Goal: Information Seeking & Learning: Learn about a topic

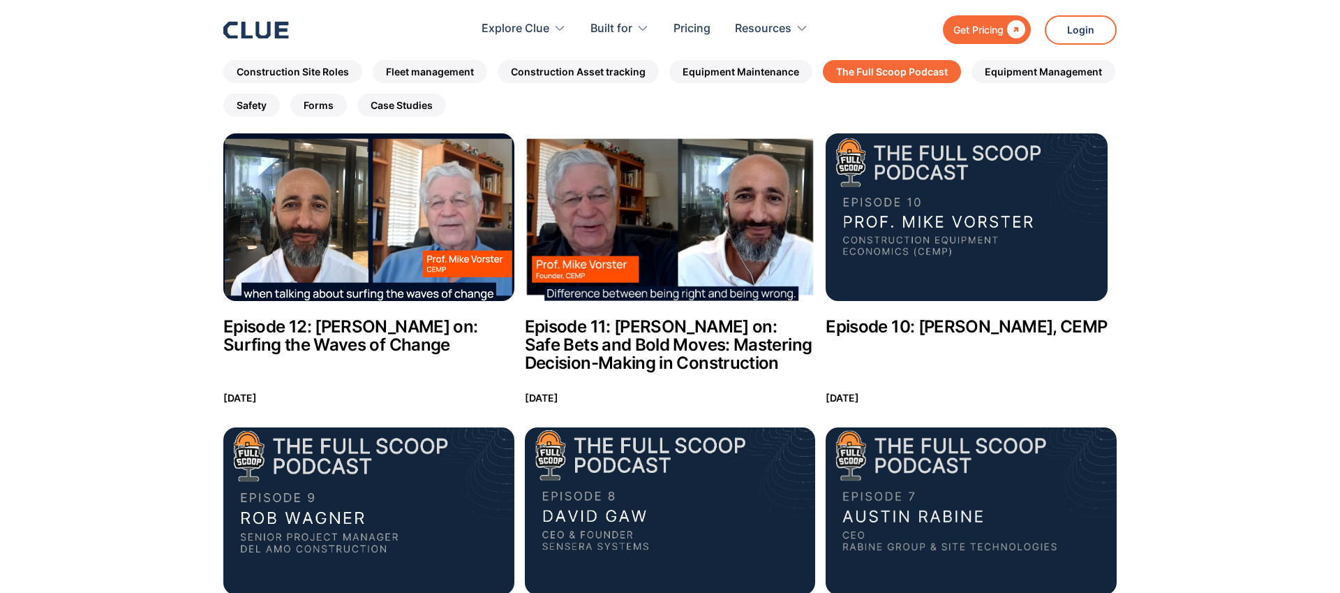
click at [1021, 193] on img at bounding box center [966, 217] width 281 height 168
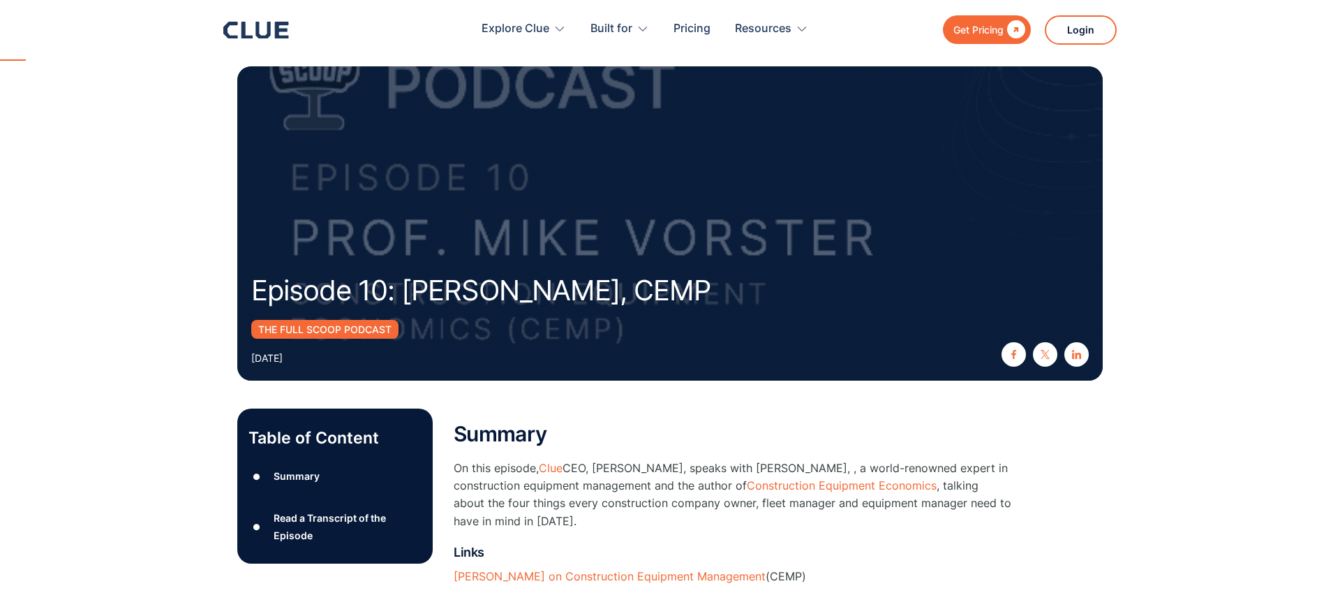
scroll to position [456, 0]
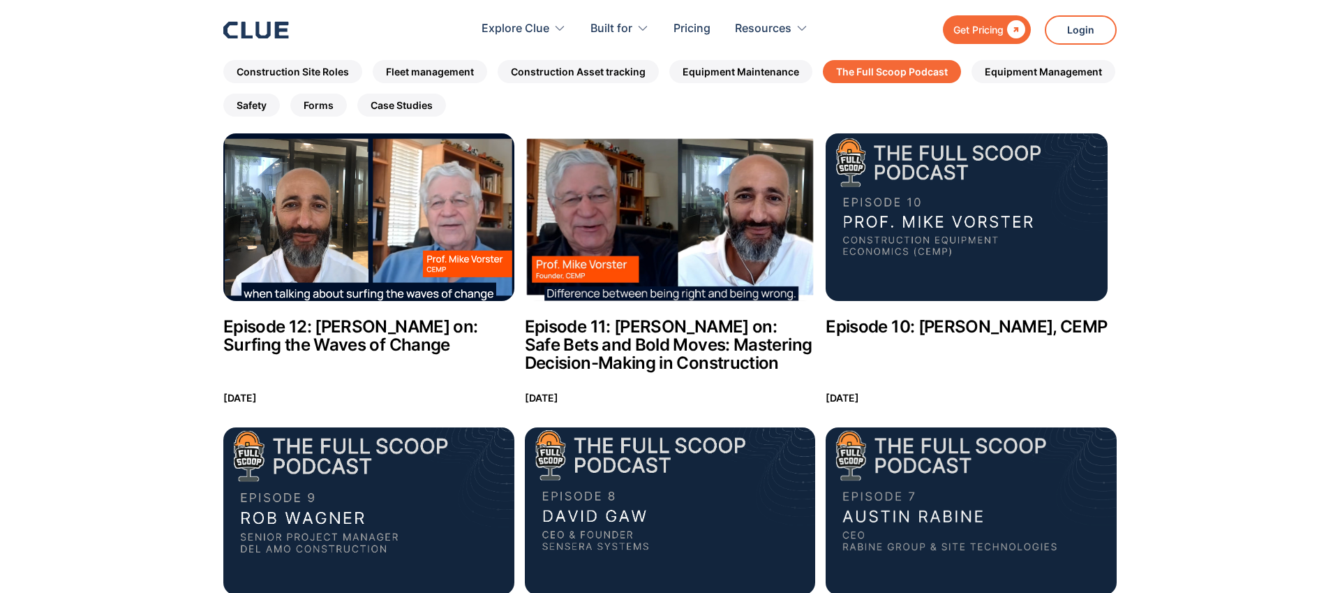
scroll to position [346, 0]
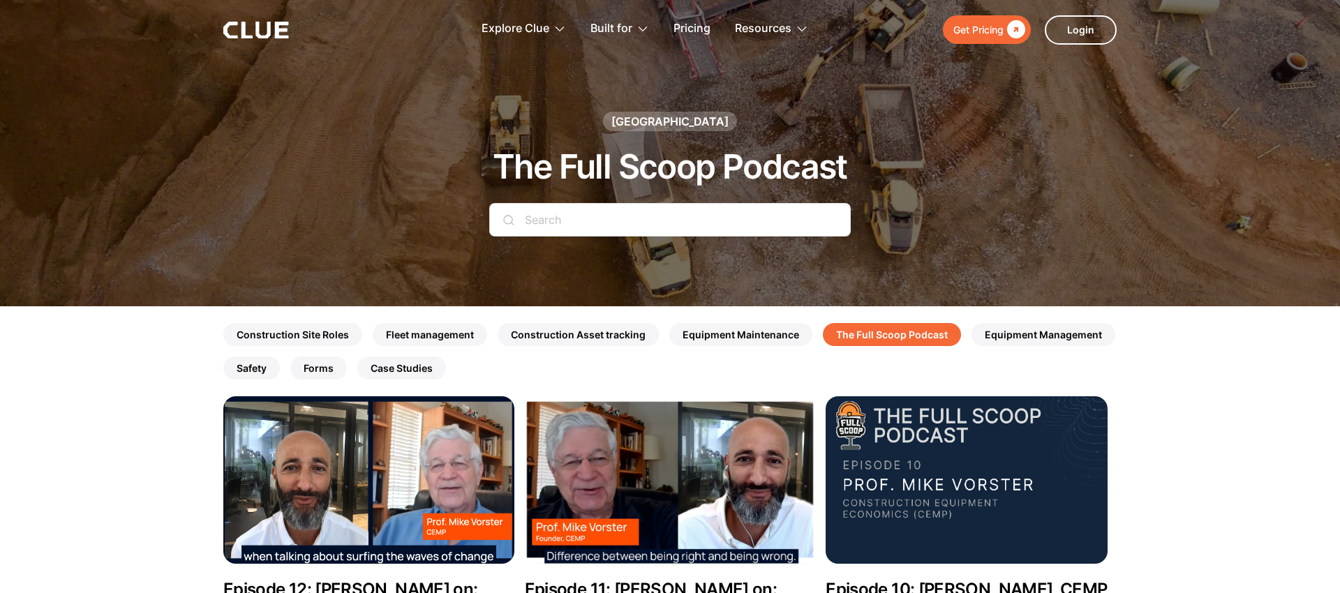
click at [268, 33] on icon at bounding box center [263, 30] width 15 height 17
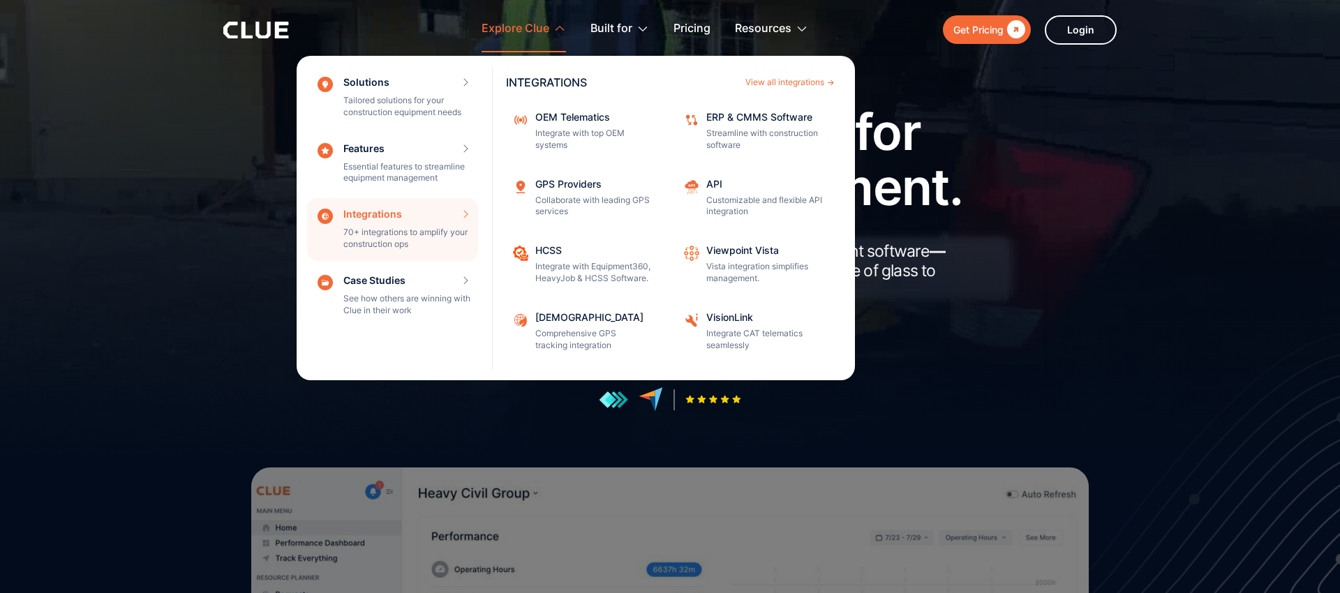
click at [406, 225] on div "Integrations 70+ integrations to amplify your construction ops INTEGRATIONS Vie…" at bounding box center [392, 229] width 171 height 63
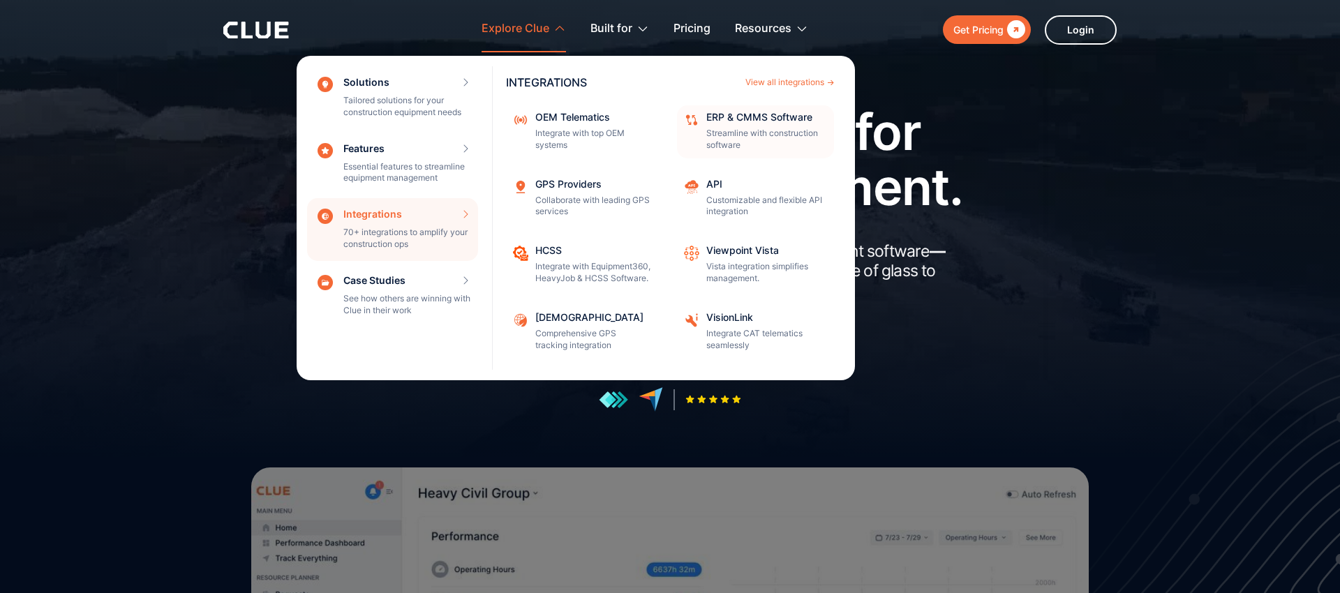
click at [790, 123] on div "ERP & CMMS Software Streamline with construction software" at bounding box center [765, 131] width 119 height 39
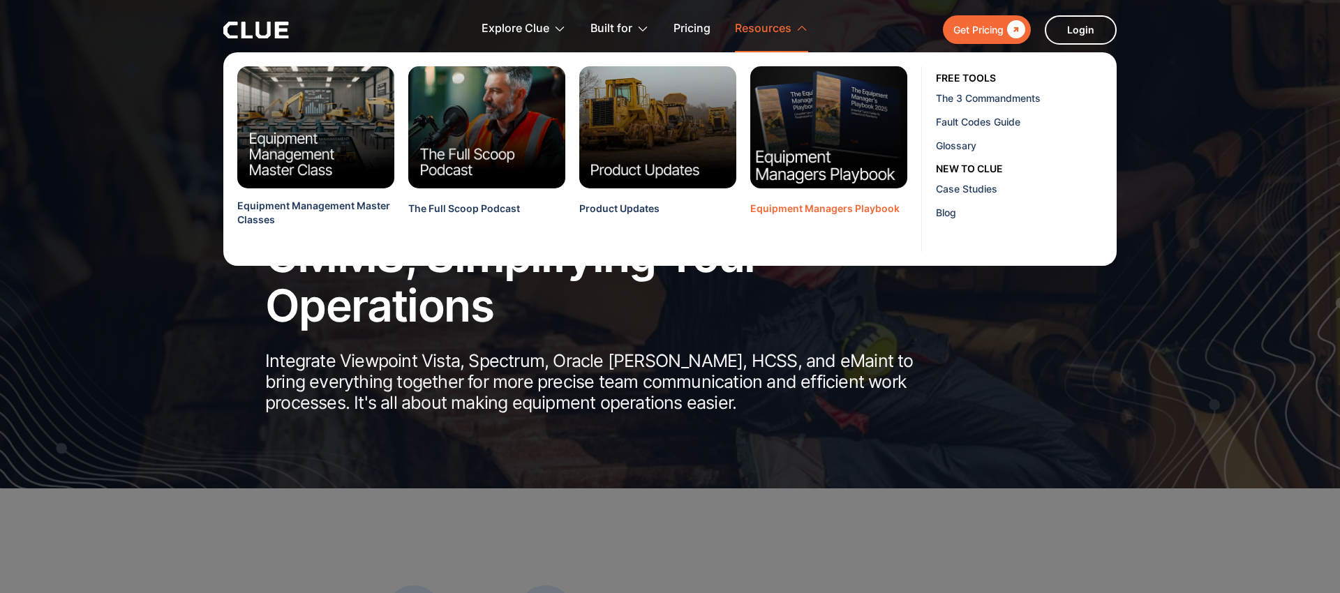
click at [842, 148] on img at bounding box center [829, 127] width 173 height 135
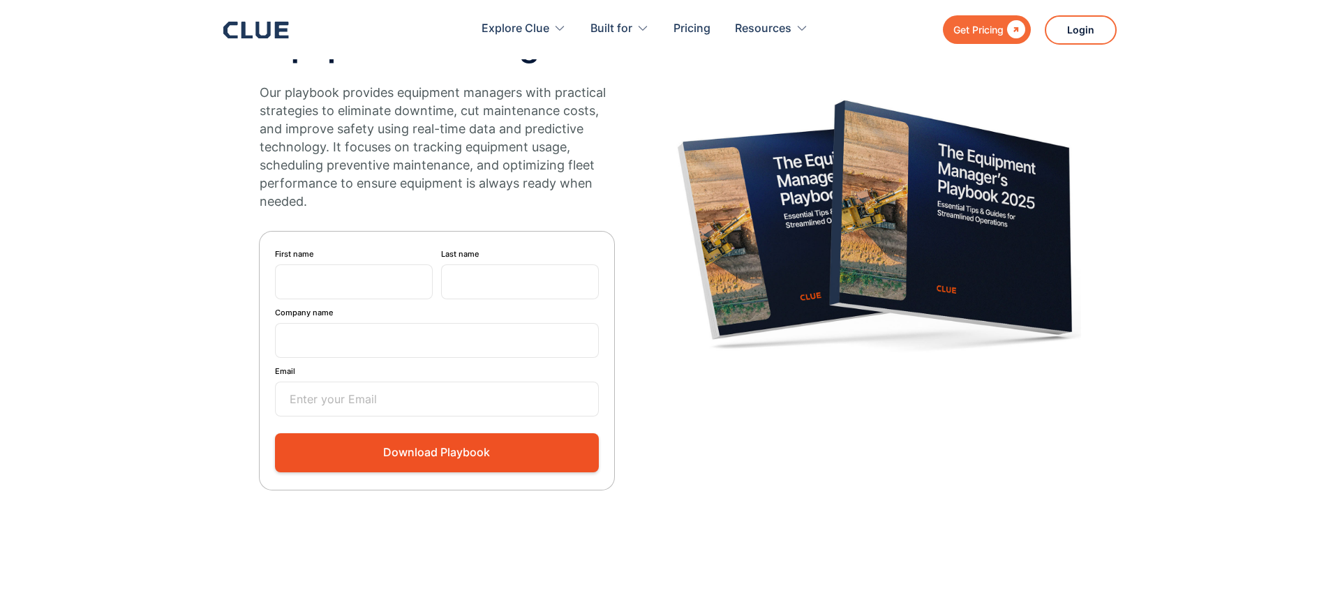
scroll to position [170, 0]
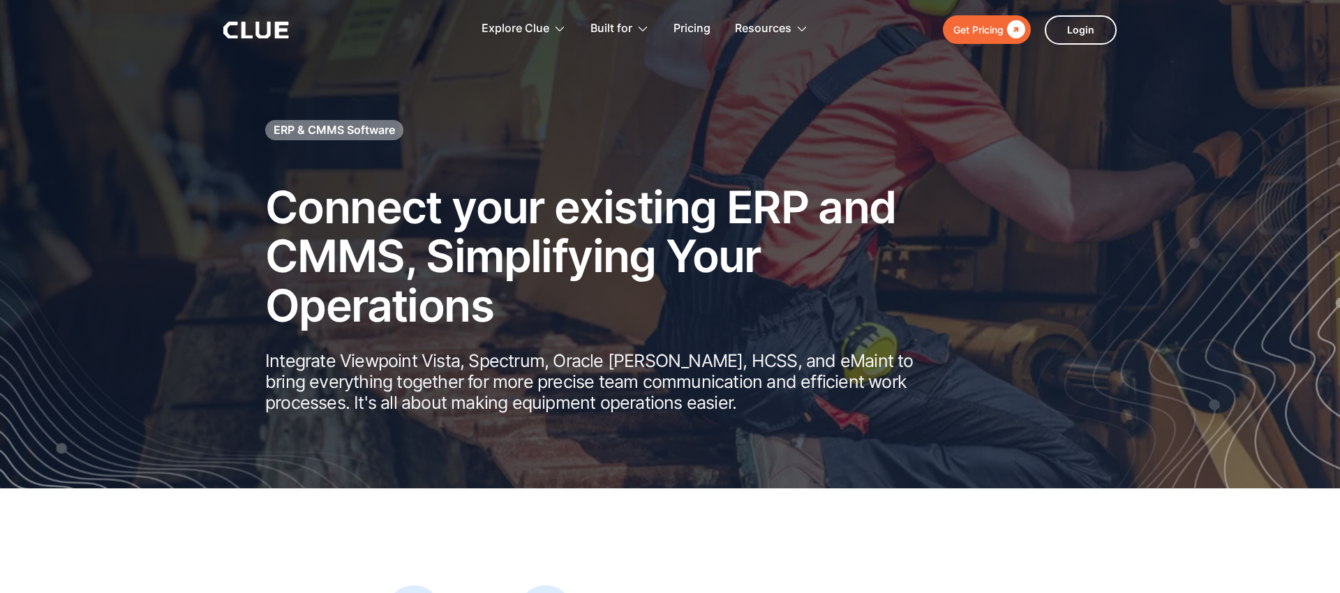
click at [679, 128] on div "ERP & CMMS Software Connect your existing ERP and CMMS, Simplifying Your Operat…" at bounding box center [596, 281] width 663 height 371
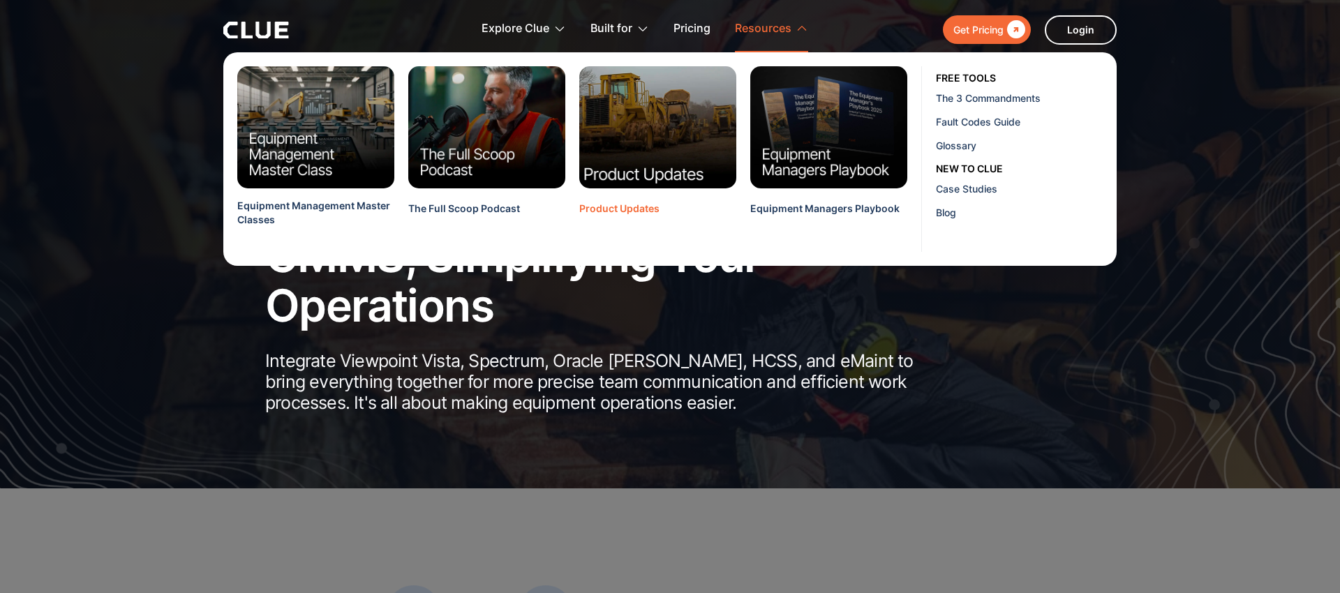
click at [658, 143] on img at bounding box center [658, 127] width 173 height 135
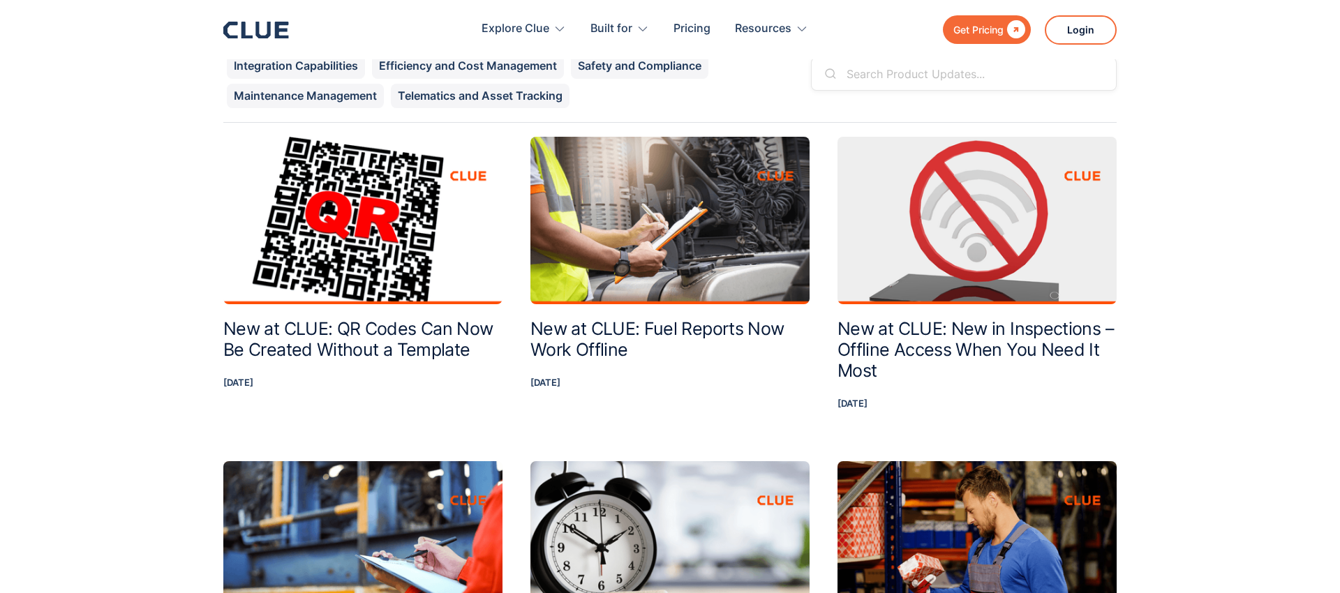
scroll to position [632, 0]
click at [408, 338] on h2 "New at CLUE: QR Codes Can Now Be Created Without a Template" at bounding box center [362, 339] width 279 height 42
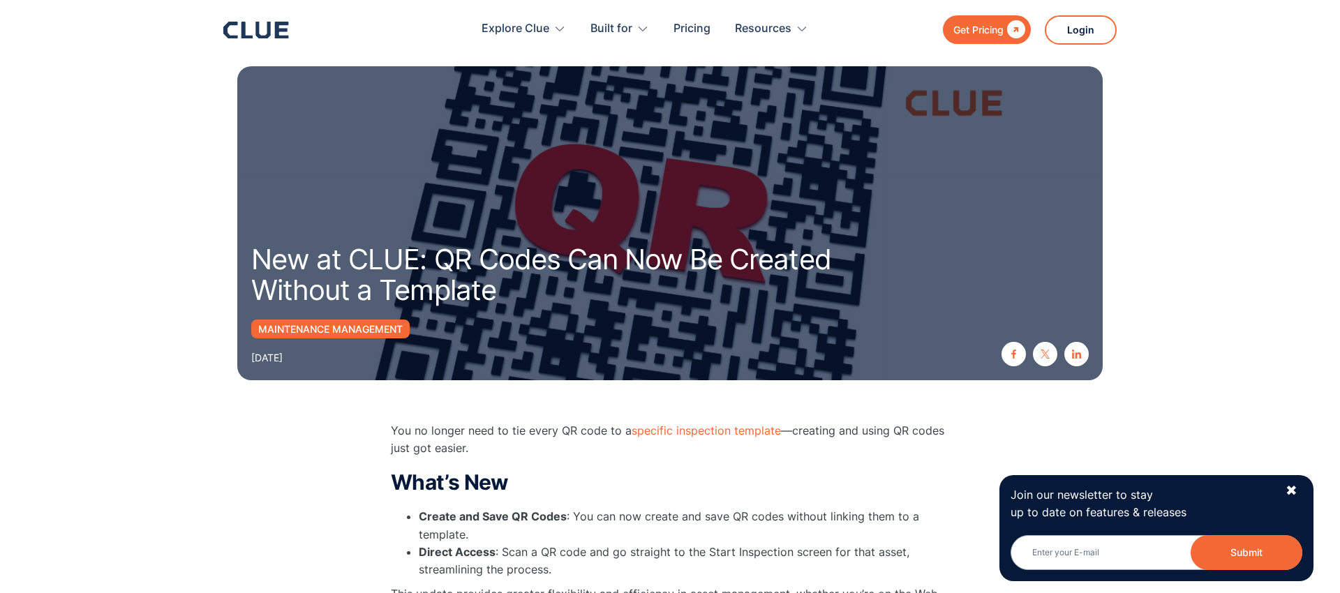
drag, startPoint x: 158, startPoint y: 250, endPoint x: 150, endPoint y: 246, distance: 9.1
click at [154, 247] on section "New at CLUE: QR Codes Can Now Be Created Without a Template Maintenance Managem…" at bounding box center [670, 197] width 1340 height 394
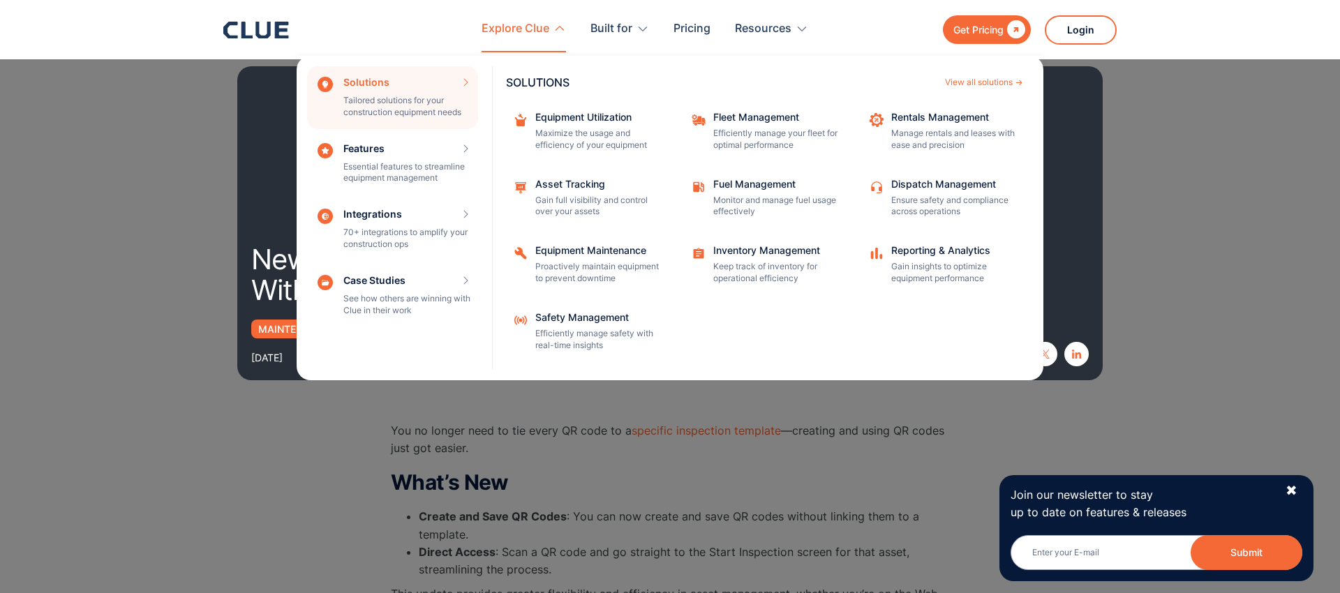
click at [420, 100] on div "Solutions Tailored solutions for your construction equipment needs SOLUTIONS Vi…" at bounding box center [392, 97] width 171 height 63
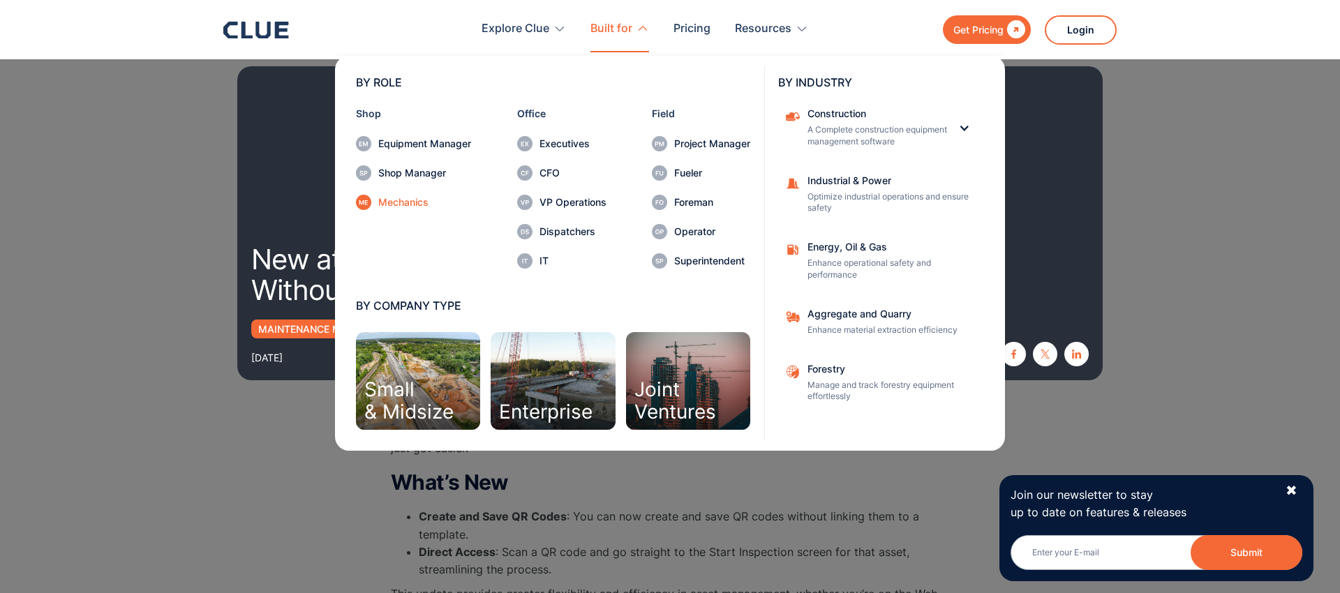
click at [412, 202] on div "Mechanics" at bounding box center [424, 203] width 93 height 10
